Goal: Task Accomplishment & Management: Manage account settings

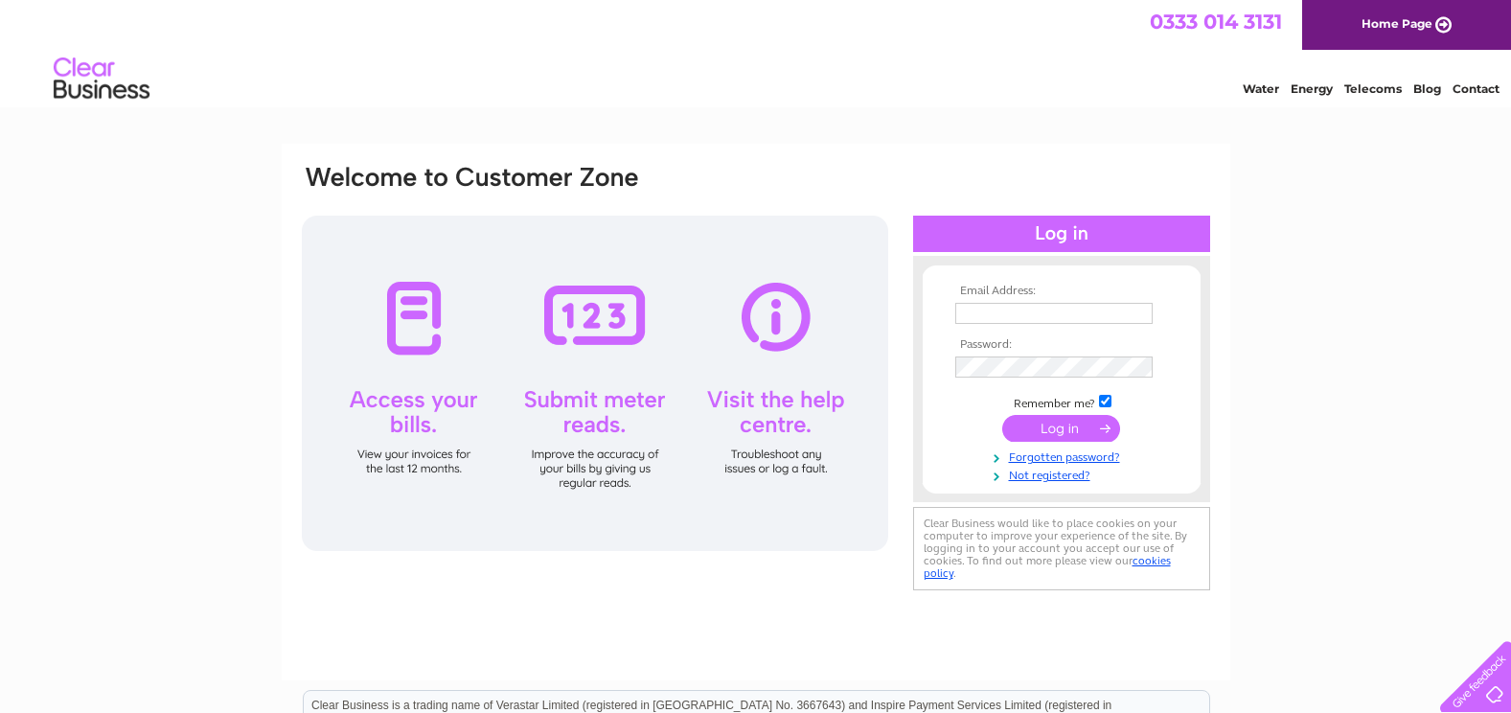
click at [808, 112] on html "0333 014 3131 Home Page Water Energy Telecoms Blog Contact" at bounding box center [755, 56] width 1511 height 112
click at [1026, 306] on input "text" at bounding box center [1054, 313] width 197 height 21
type input "[EMAIL_ADDRESS][DOMAIN_NAME]"
click at [1058, 428] on input "submit" at bounding box center [1061, 430] width 118 height 27
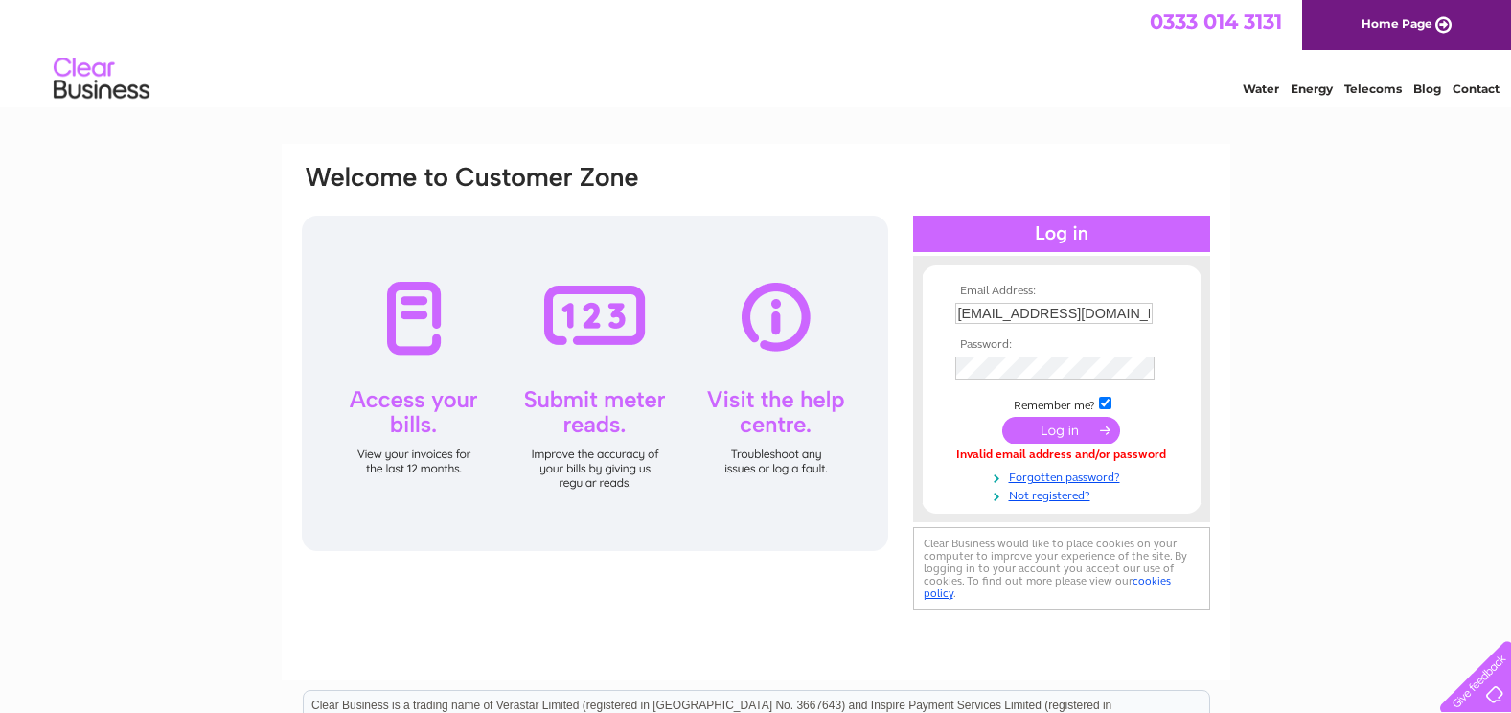
click at [1067, 430] on input "submit" at bounding box center [1061, 430] width 118 height 27
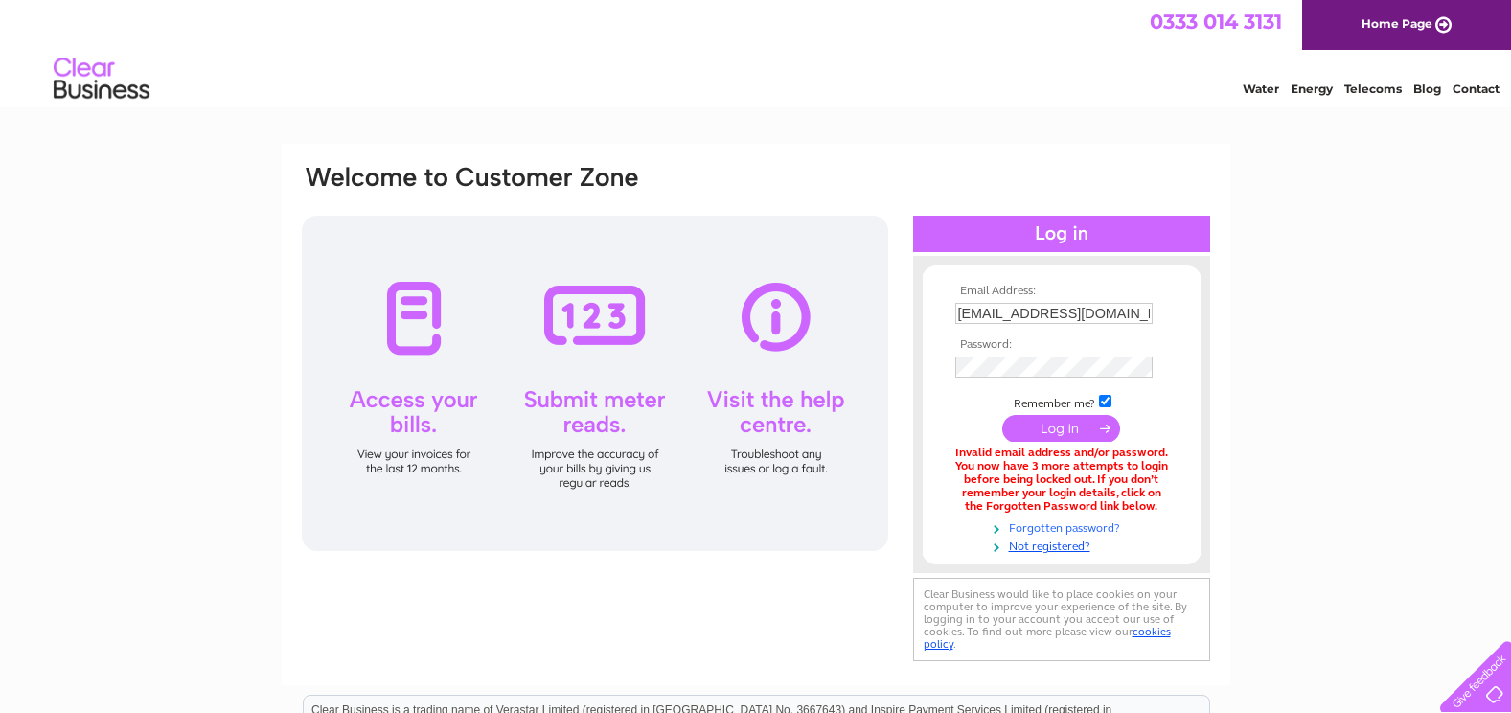
click at [1087, 529] on link "Forgotten password?" at bounding box center [1065, 527] width 218 height 18
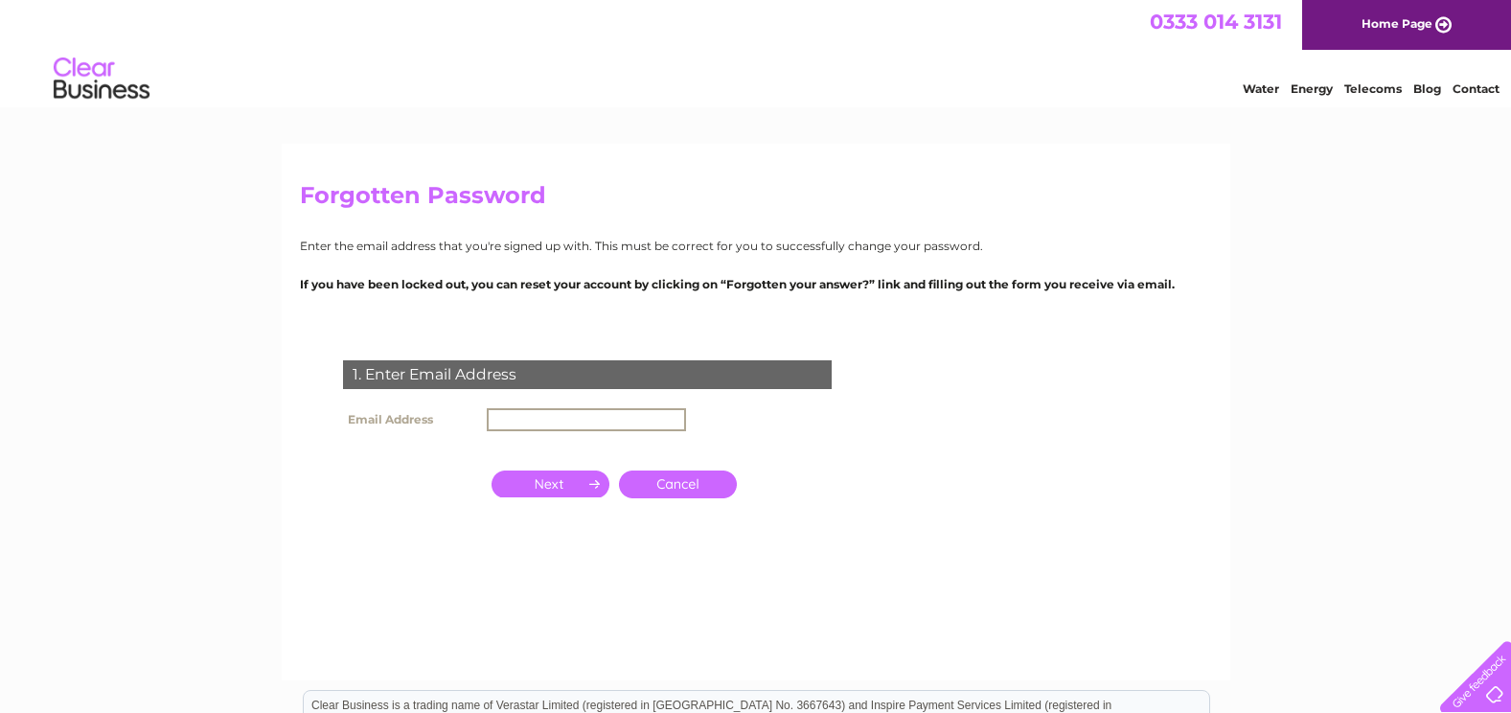
click at [528, 419] on input "text" at bounding box center [586, 419] width 199 height 23
type input "[EMAIL_ADDRESS][DOMAIN_NAME]"
click at [554, 484] on input "button" at bounding box center [551, 482] width 118 height 27
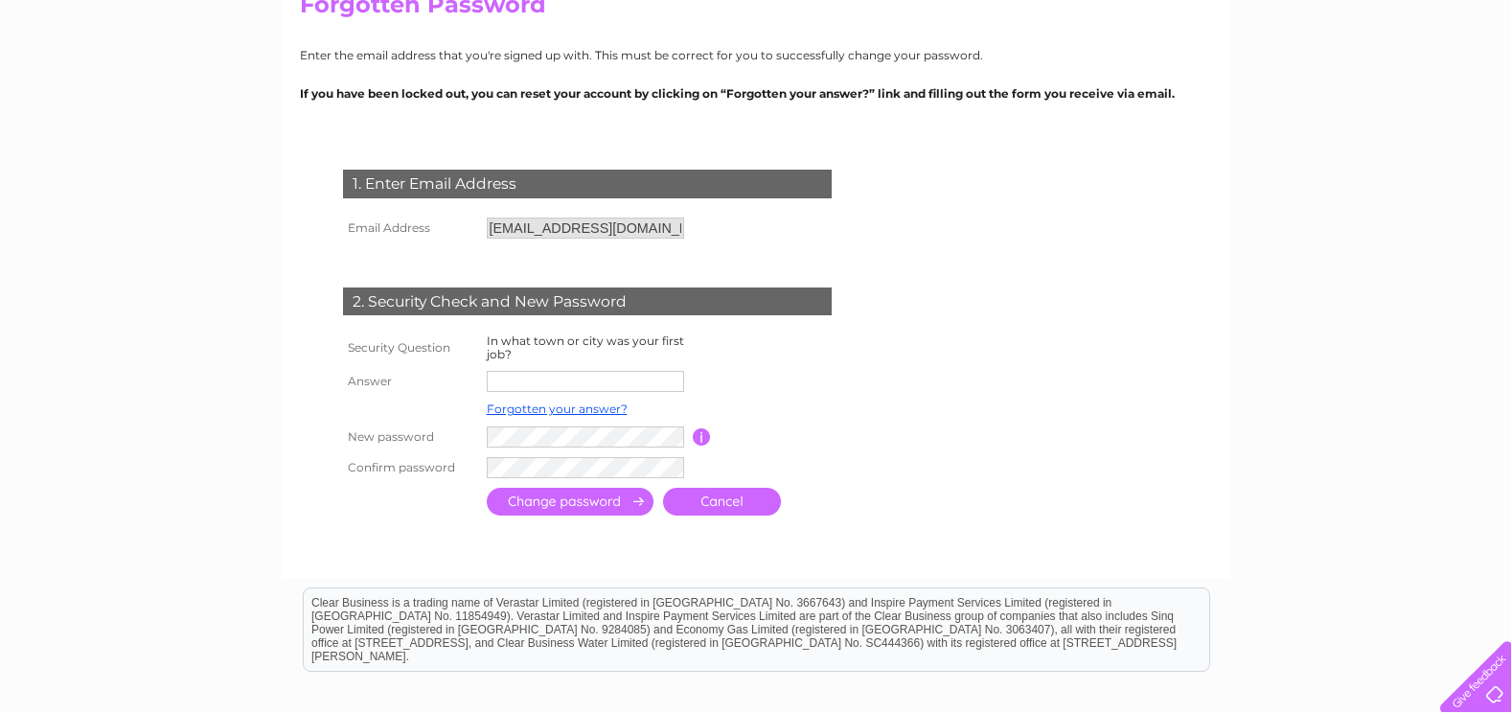
scroll to position [192, 0]
click at [507, 376] on input "text" at bounding box center [586, 381] width 199 height 23
type input "Dalkeith"
click at [610, 500] on input "submit" at bounding box center [570, 501] width 167 height 28
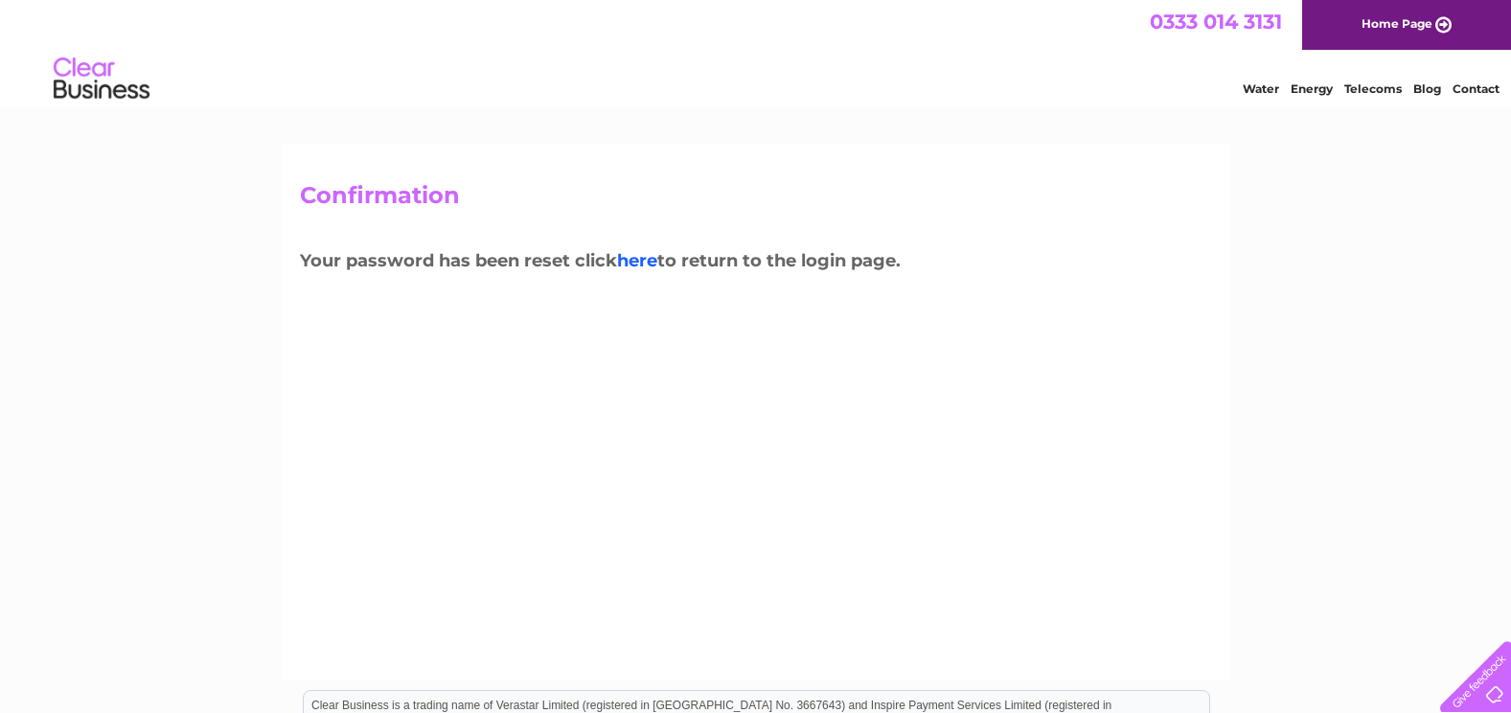
click at [642, 264] on link "here" at bounding box center [637, 260] width 40 height 21
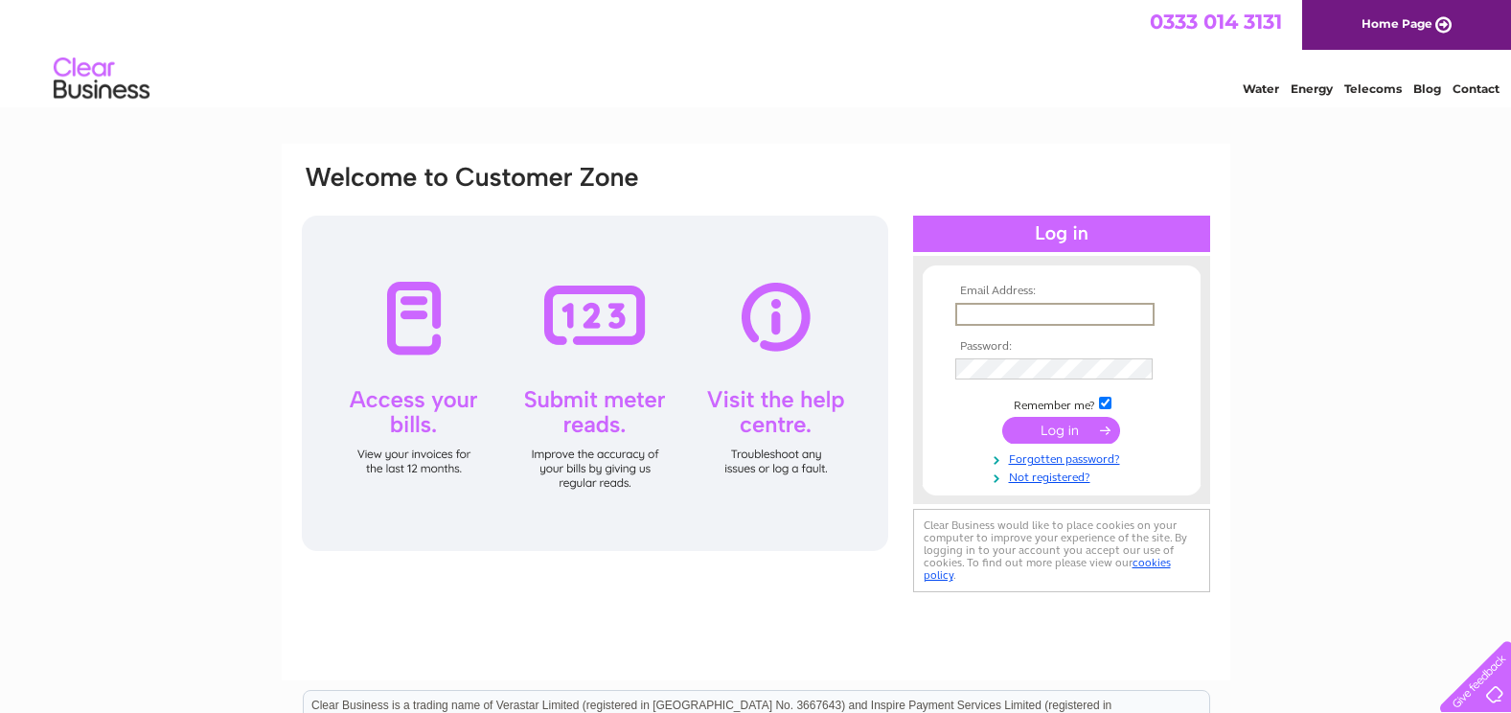
click at [1036, 307] on input "text" at bounding box center [1055, 314] width 199 height 23
type input "energy@midlothian.gov.uk"
click at [1002, 417] on input "submit" at bounding box center [1061, 430] width 118 height 27
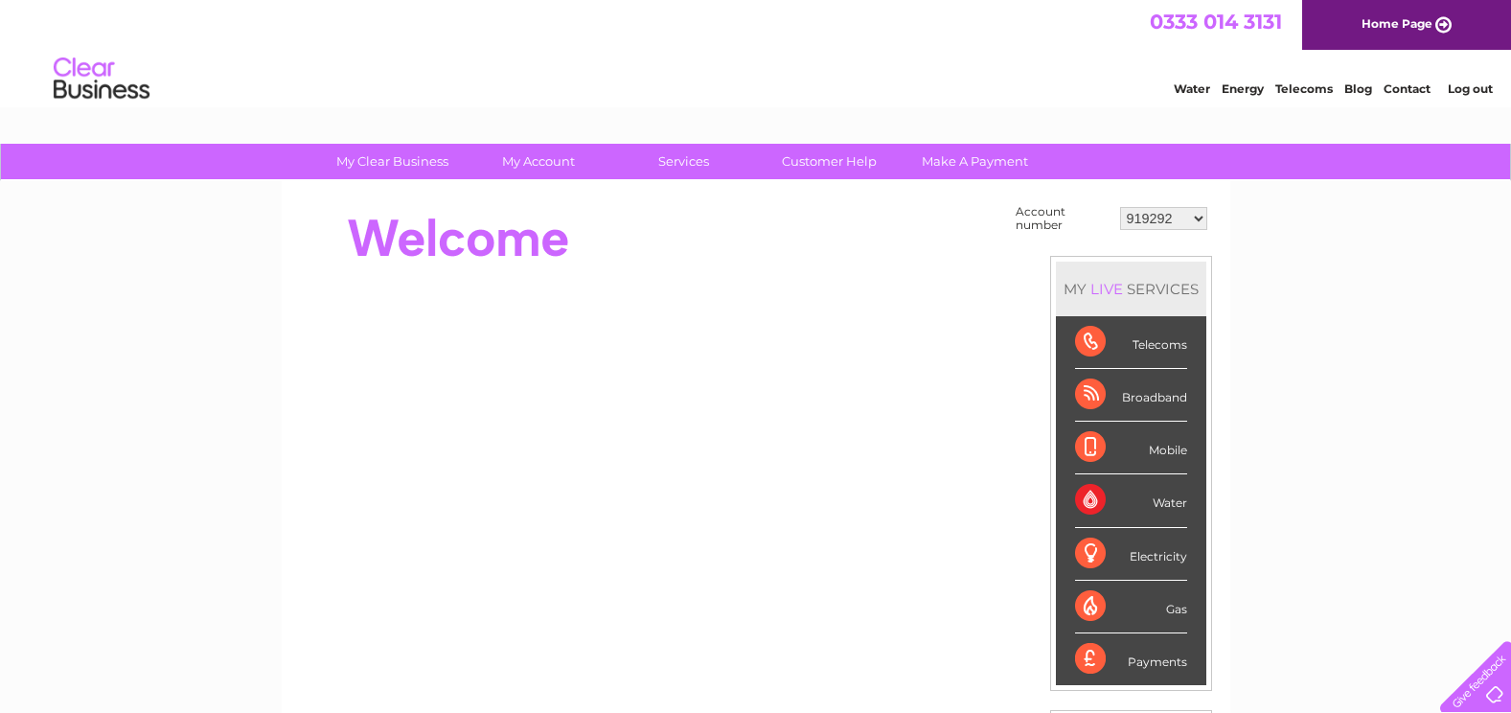
click at [1199, 223] on select "919292 30316623" at bounding box center [1163, 218] width 87 height 23
select select "30316623"
click at [1120, 207] on select "919292 30316623" at bounding box center [1163, 218] width 87 height 23
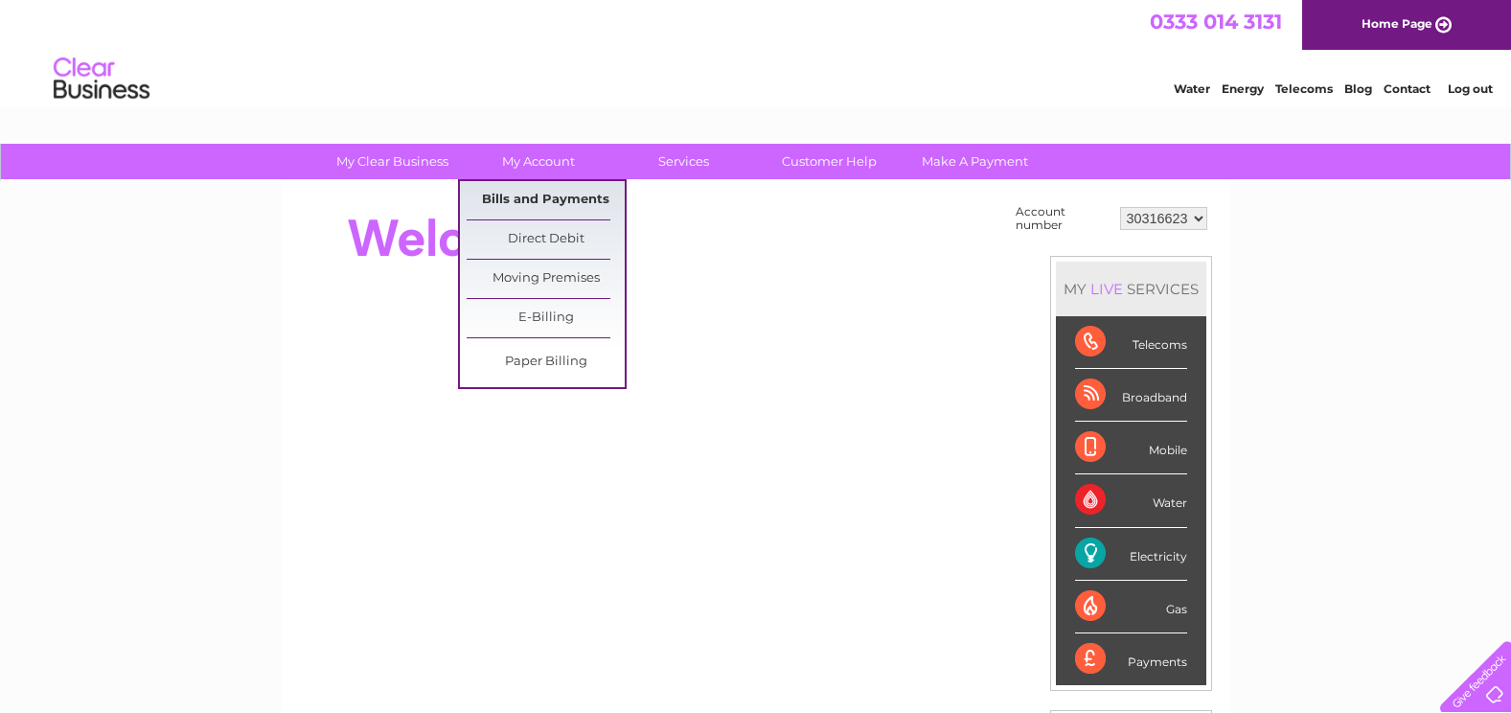
click at [551, 197] on link "Bills and Payments" at bounding box center [546, 200] width 158 height 38
click at [542, 197] on link "Bills and Payments" at bounding box center [546, 200] width 158 height 38
click at [545, 200] on link "Bills and Payments" at bounding box center [546, 200] width 158 height 38
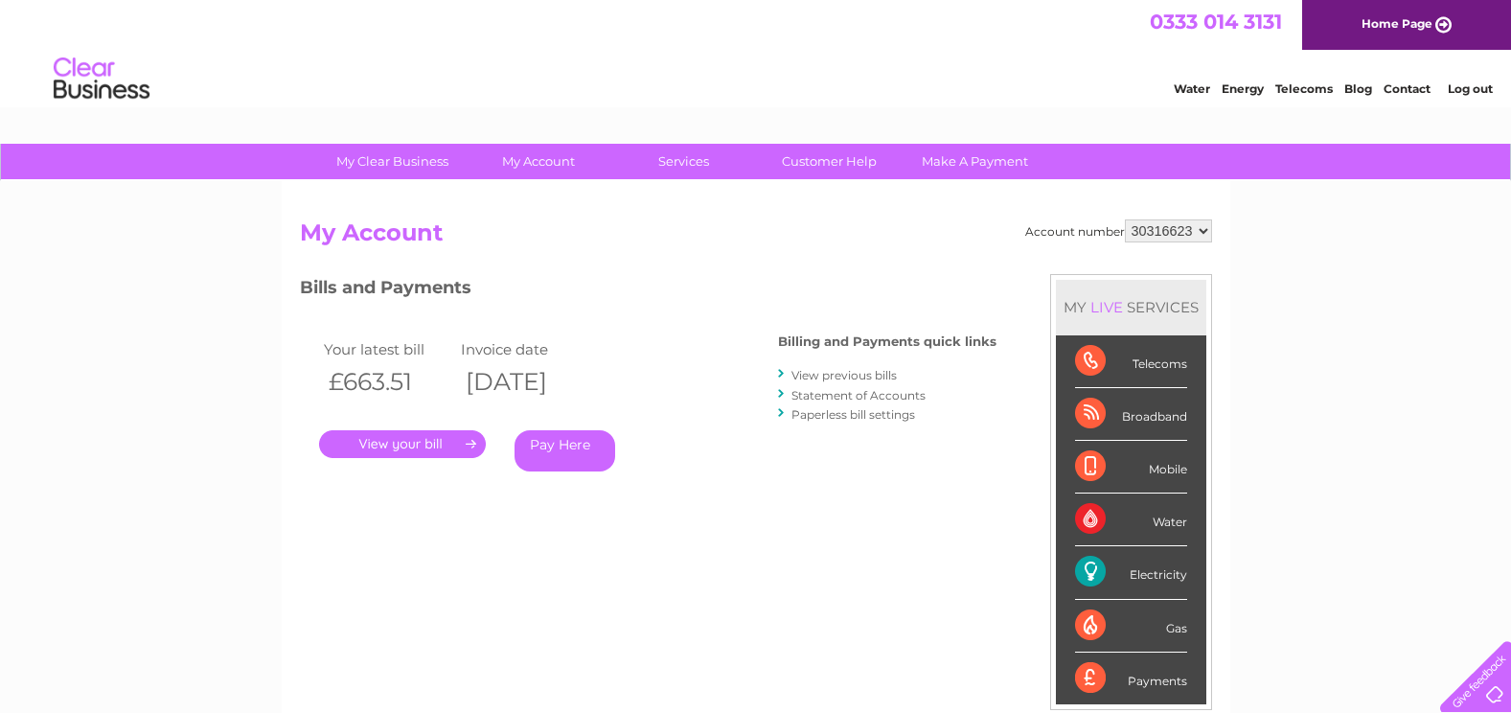
click at [830, 376] on link "View previous bills" at bounding box center [844, 375] width 105 height 14
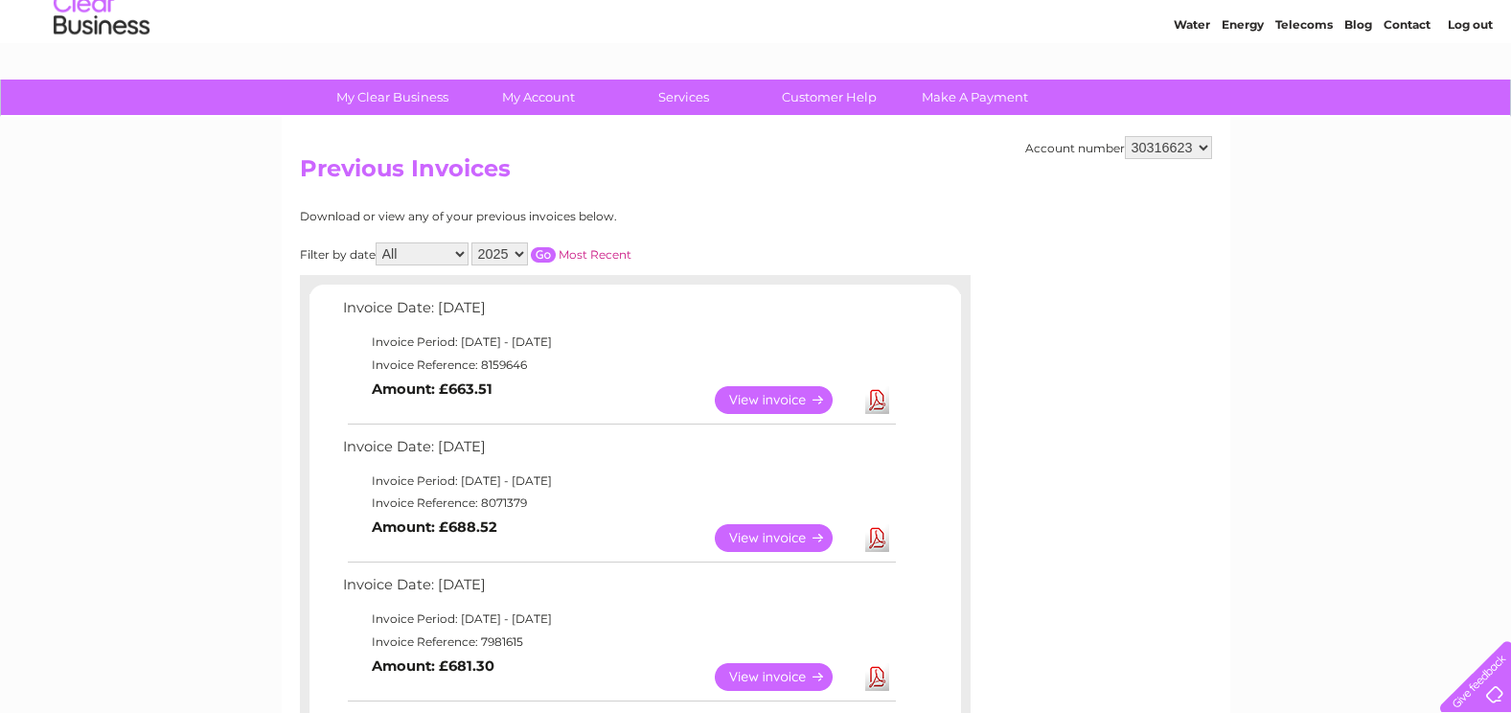
scroll to position [96, 0]
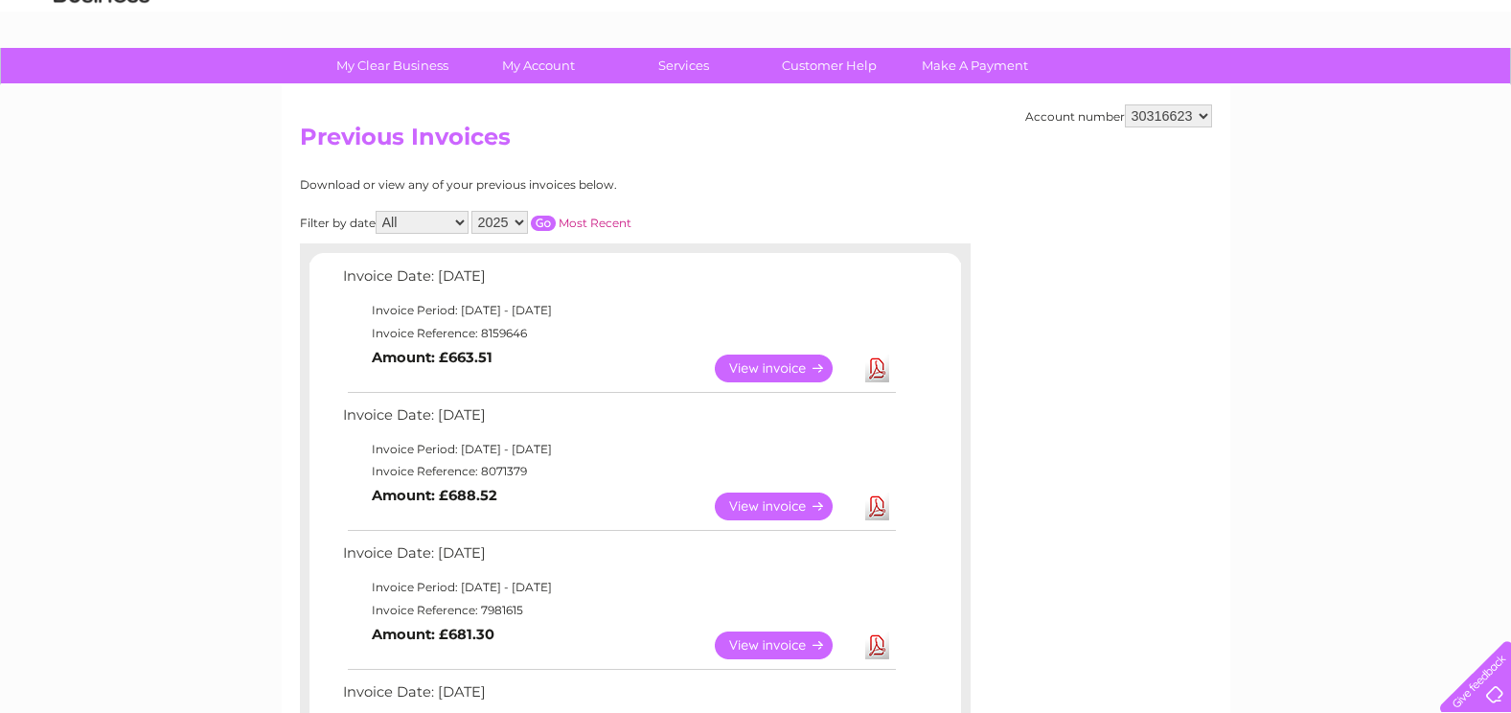
click at [880, 365] on link "Download" at bounding box center [877, 369] width 24 height 28
click at [1209, 112] on select "919292 30316623" at bounding box center [1168, 115] width 87 height 23
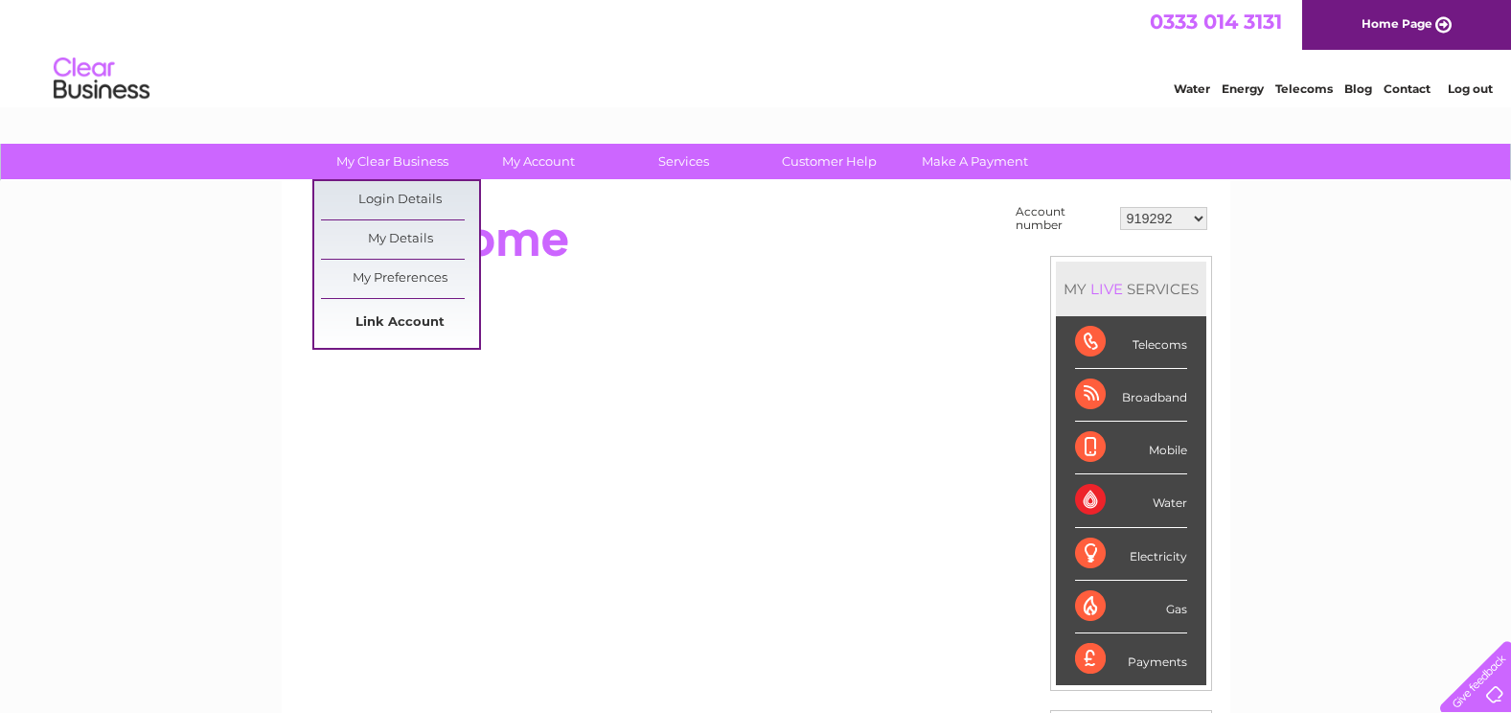
click at [421, 322] on link "Link Account" at bounding box center [400, 323] width 158 height 38
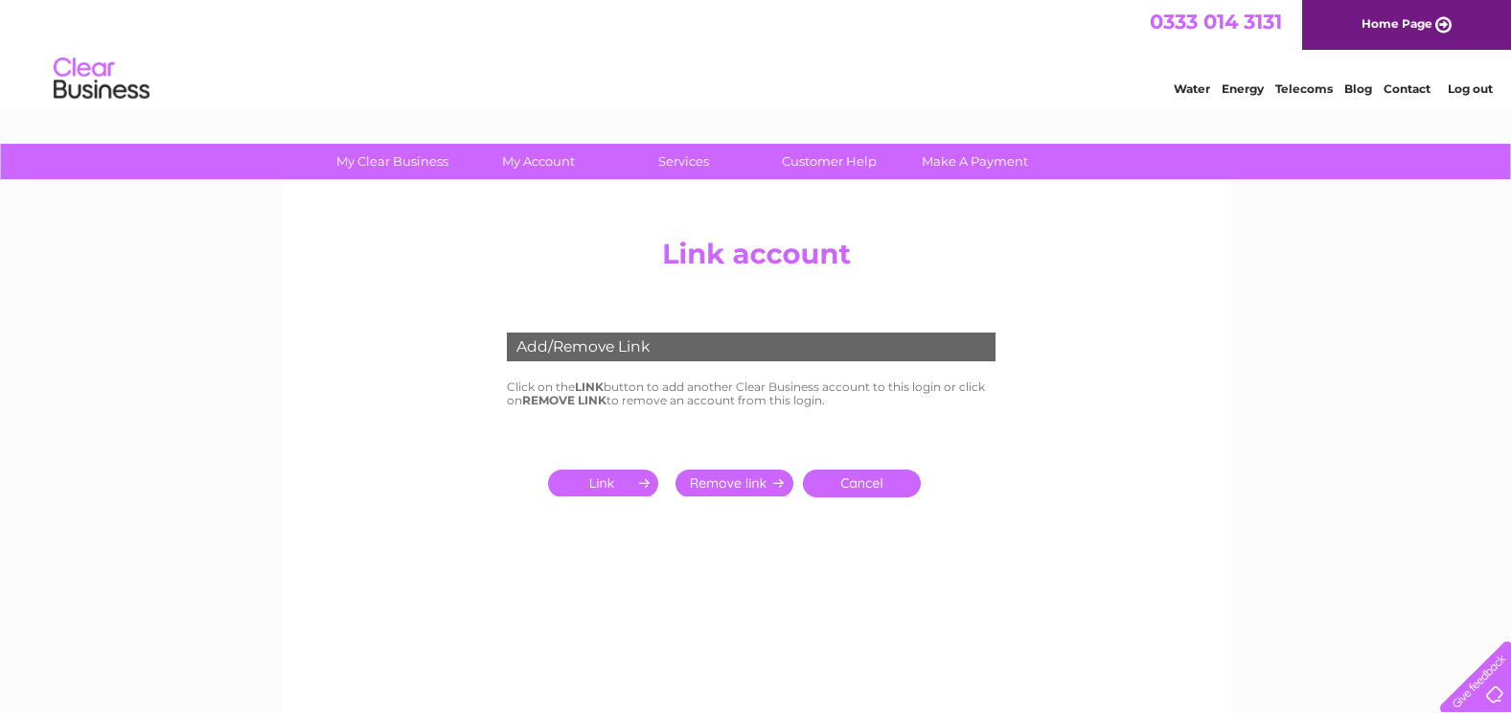
click at [635, 476] on input "submit" at bounding box center [607, 483] width 118 height 27
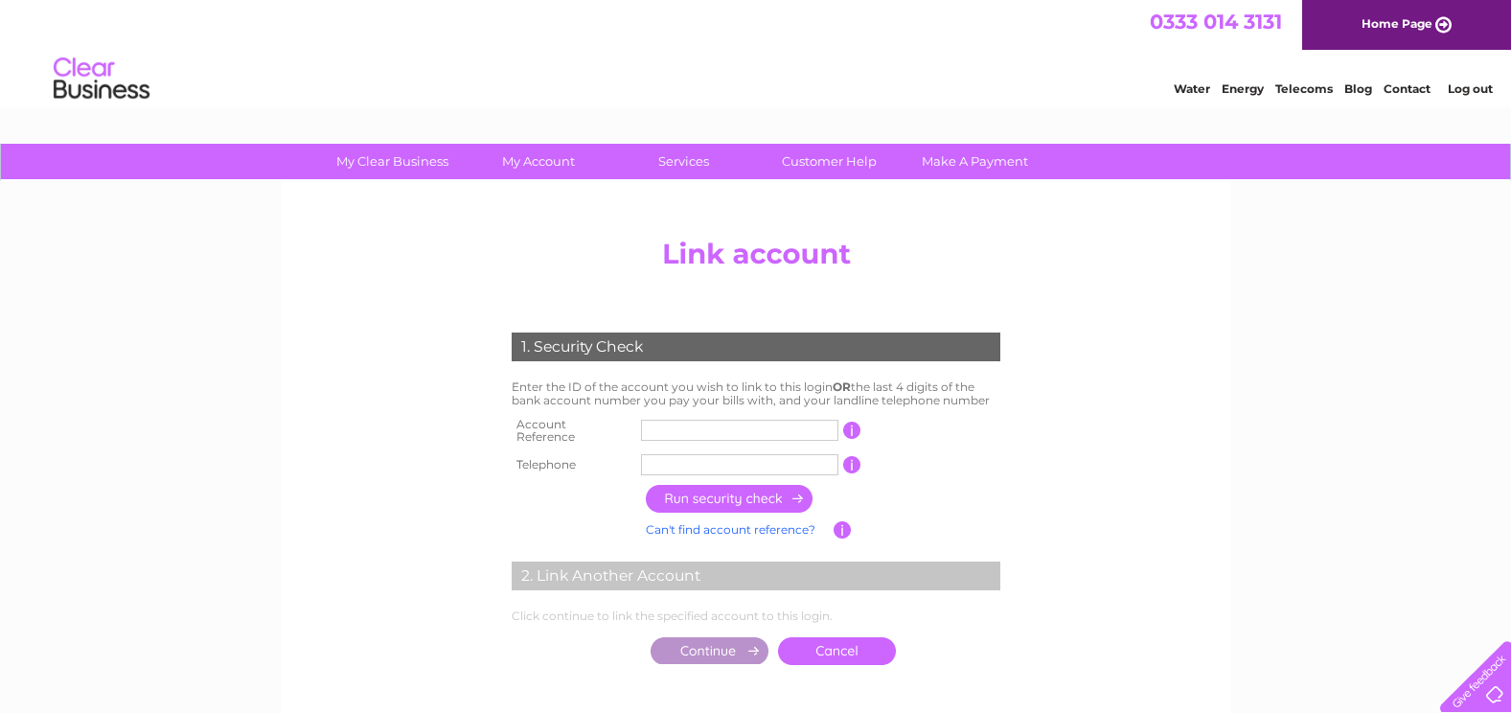
click at [662, 429] on input "text" at bounding box center [739, 430] width 197 height 21
type input "992081"
click at [659, 456] on input "text" at bounding box center [739, 464] width 197 height 21
type input "07442676032"
click at [714, 496] on input "button" at bounding box center [730, 499] width 169 height 28
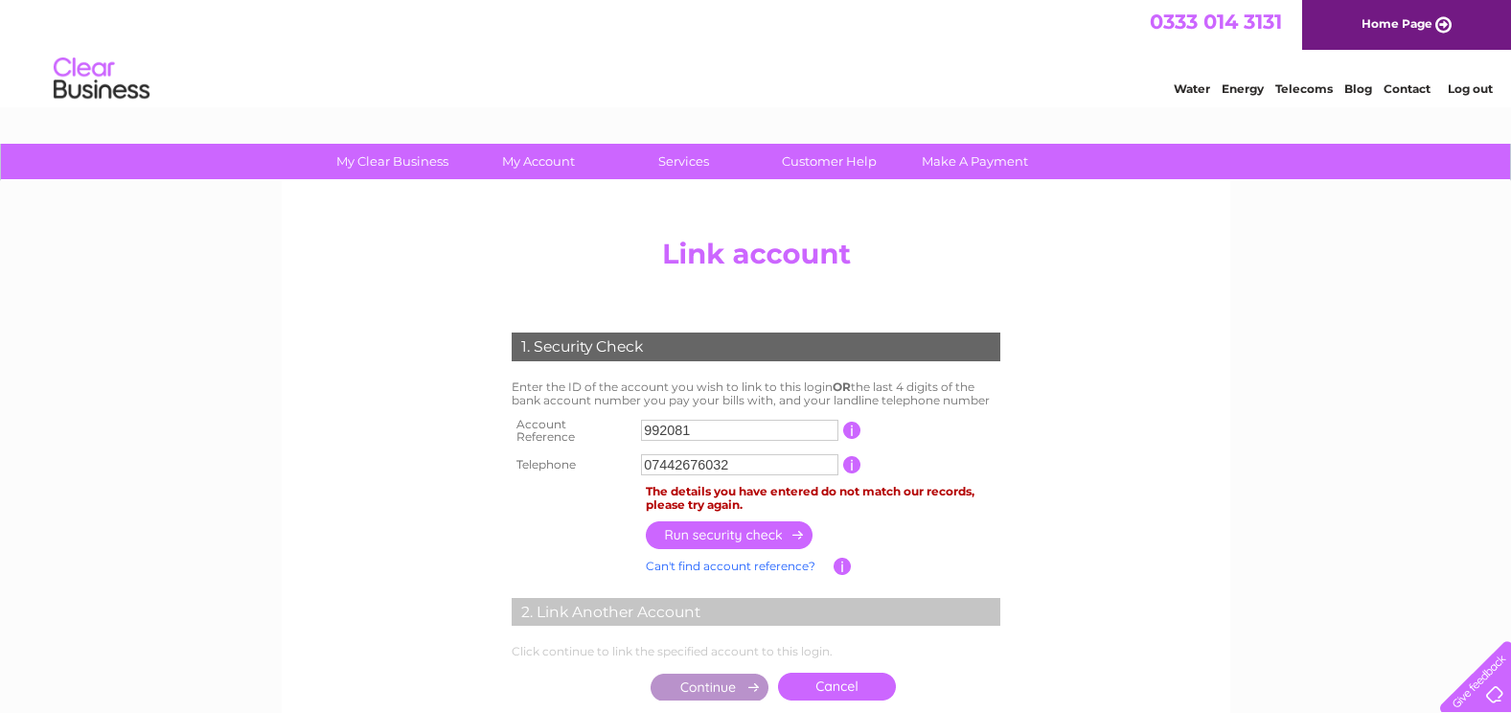
drag, startPoint x: 754, startPoint y: 458, endPoint x: 615, endPoint y: 452, distance: 139.1
click at [615, 452] on tr "Telephone 07442676032 1 of the landline telephone numbers you have given us" at bounding box center [756, 464] width 498 height 31
